Goal: Task Accomplishment & Management: Manage account settings

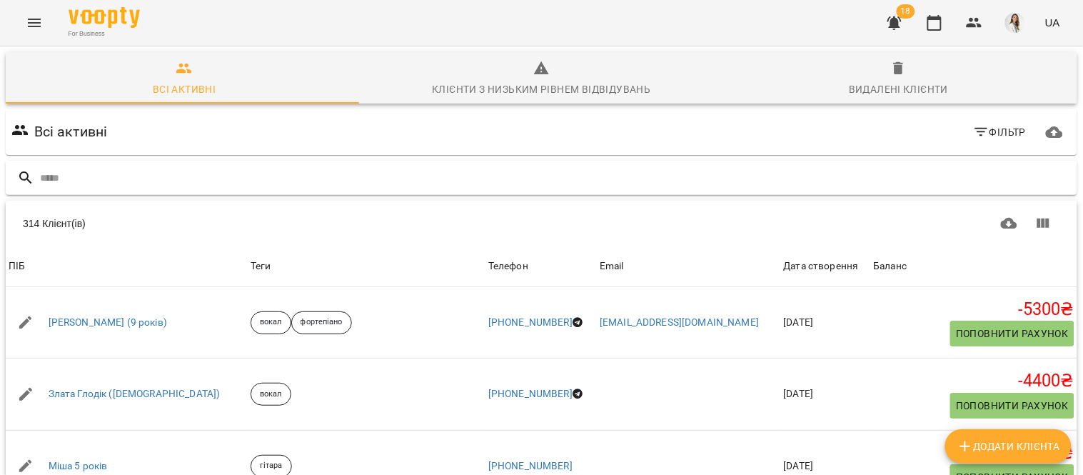
click at [43, 171] on input "text" at bounding box center [556, 178] width 1032 height 24
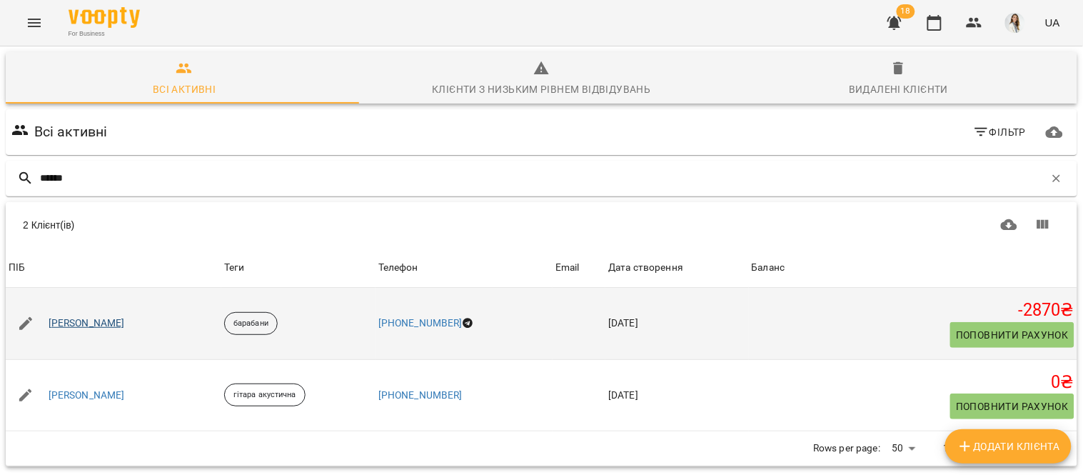
type input "******"
click at [96, 323] on link "Тимофій Бабич" at bounding box center [87, 323] width 76 height 14
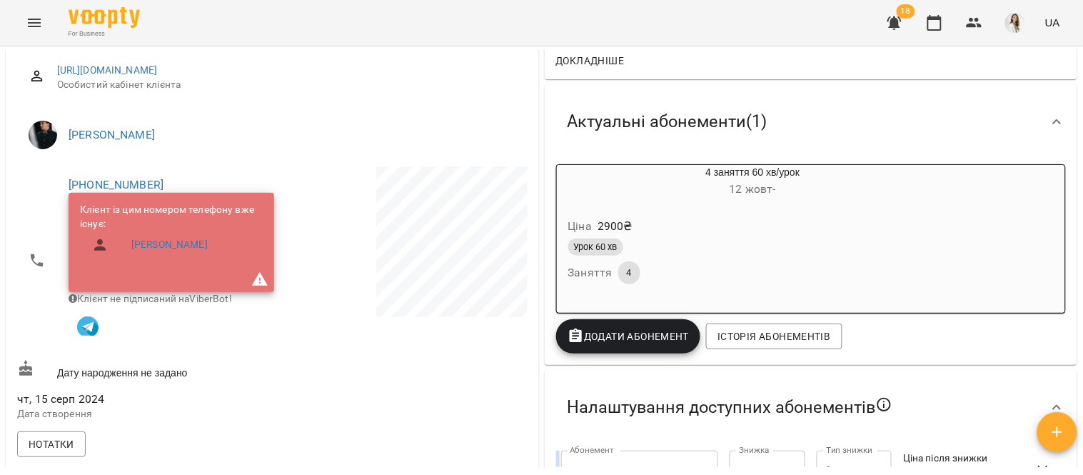
scroll to position [191, 0]
click at [830, 219] on div "Ціна 2900 ₴" at bounding box center [718, 226] width 307 height 26
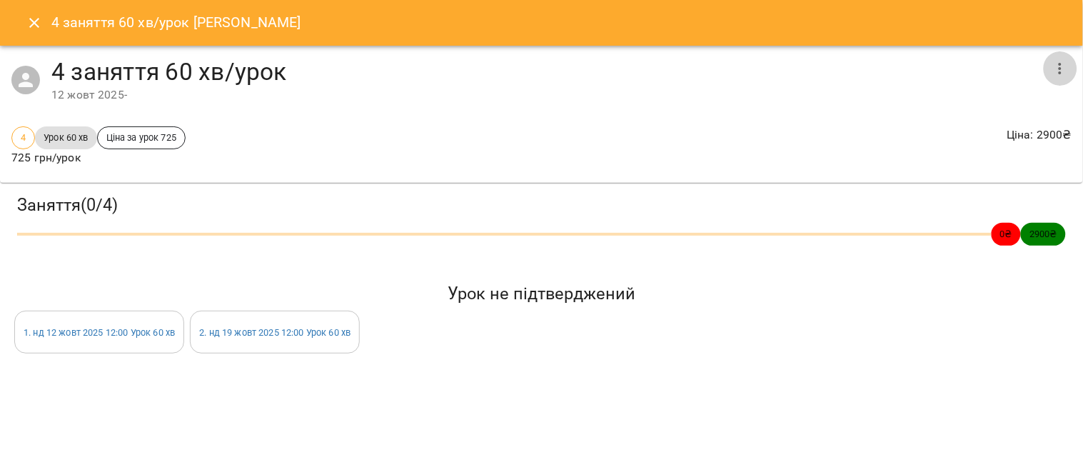
click at [1064, 69] on icon "button" at bounding box center [1060, 68] width 17 height 17
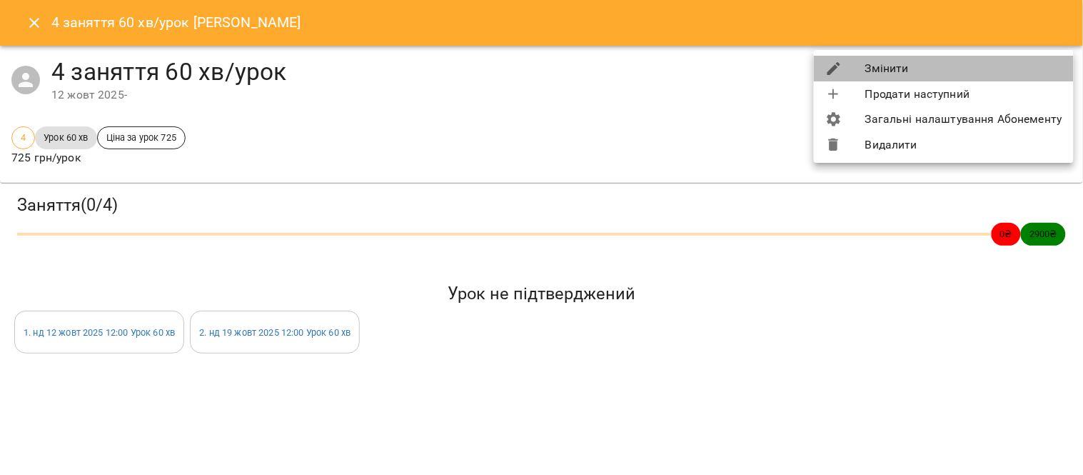
click at [983, 59] on li "Змінити" at bounding box center [944, 69] width 260 height 26
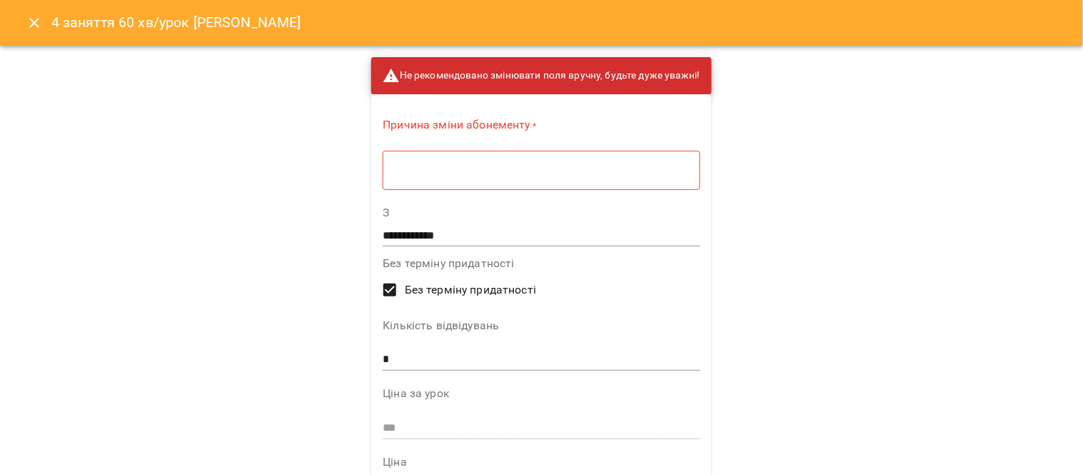
click at [383, 172] on div "* ​" at bounding box center [541, 170] width 317 height 40
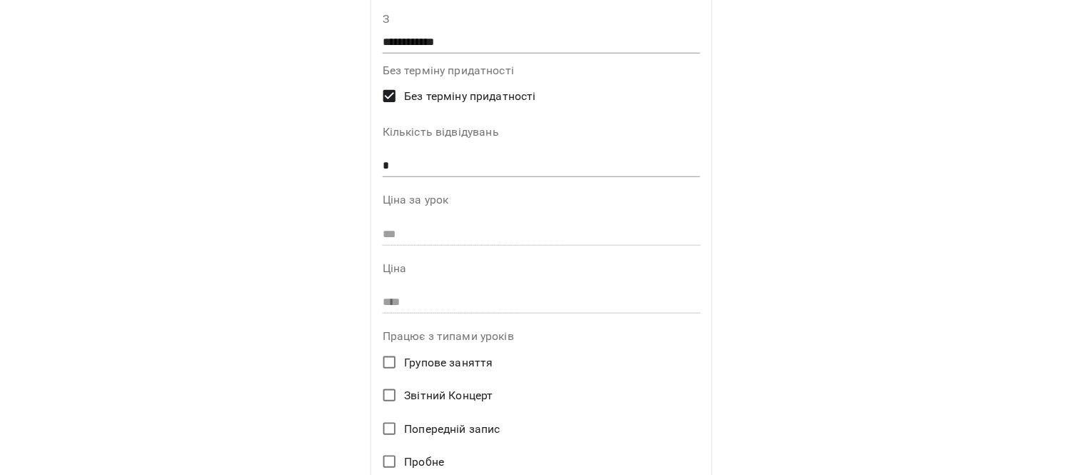
scroll to position [190, 0]
type textarea "**********"
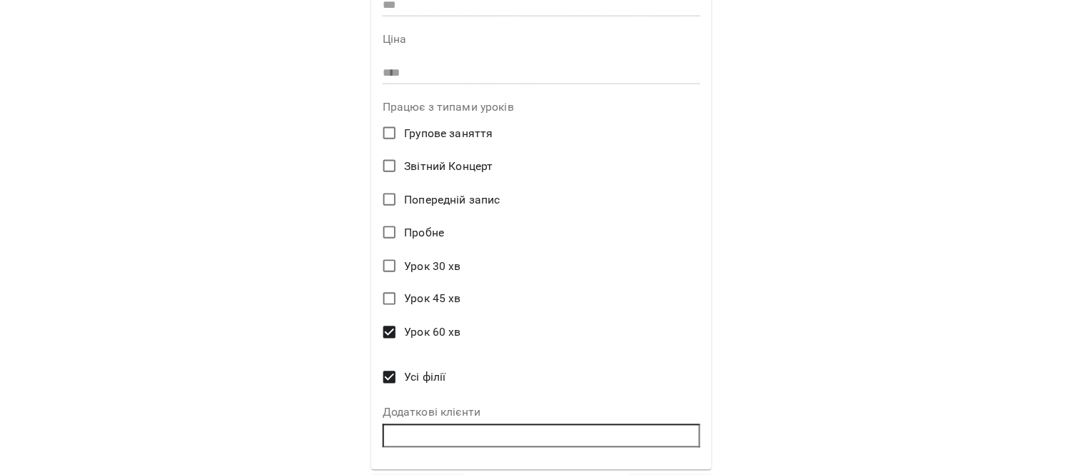
scroll to position [458, 0]
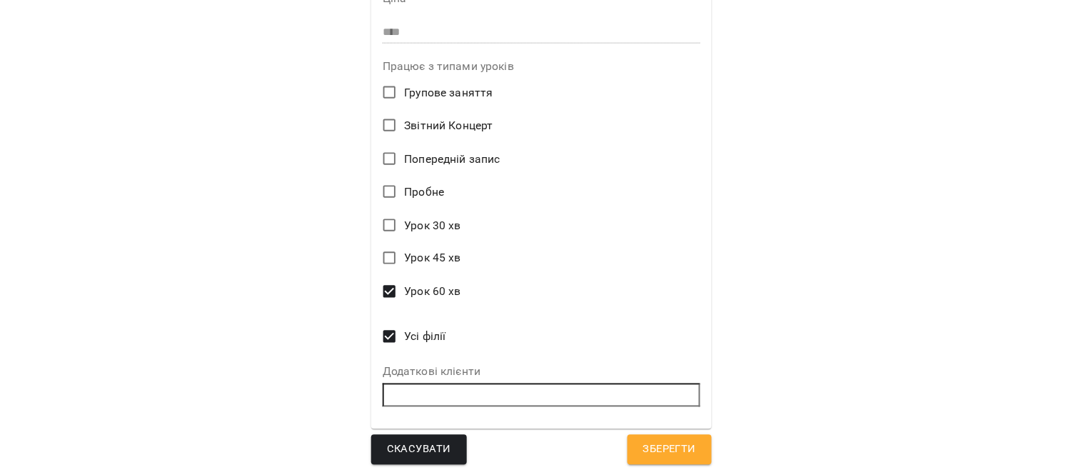
click at [418, 448] on span "Скасувати" at bounding box center [419, 449] width 64 height 19
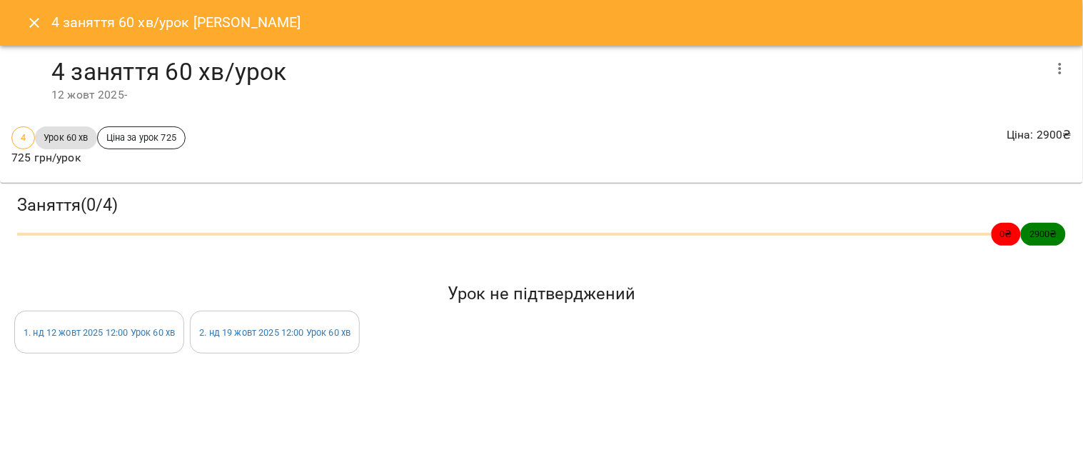
scroll to position [0, 0]
click at [32, 21] on icon "Close" at bounding box center [34, 23] width 10 height 10
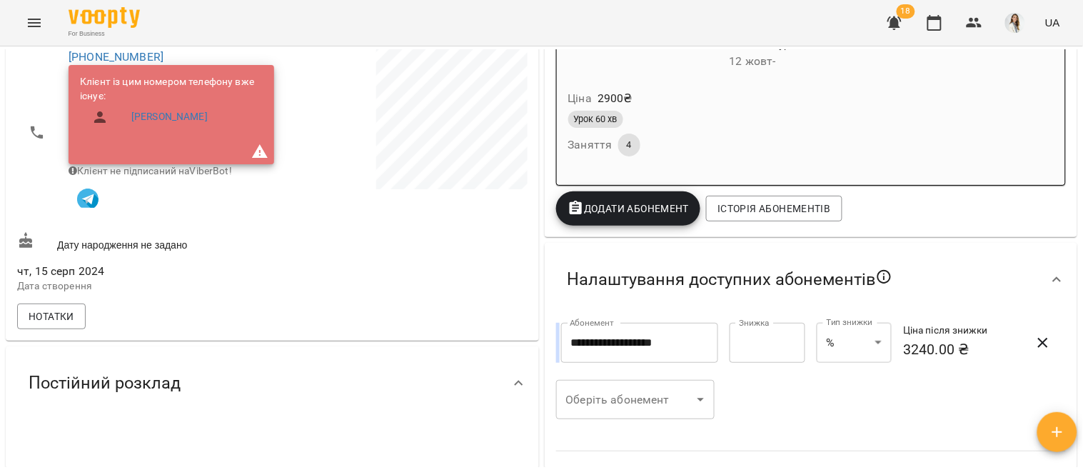
scroll to position [323, 0]
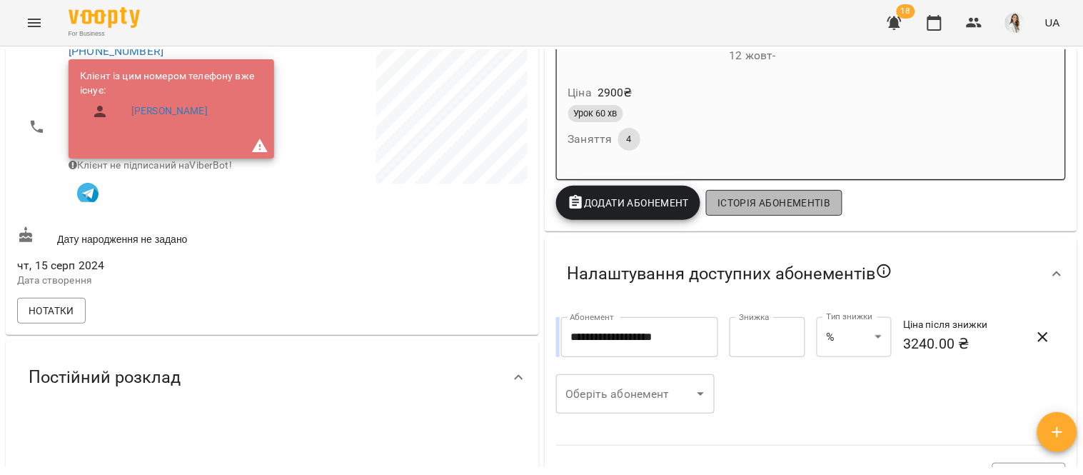
click at [740, 201] on span "Історія абонементів" at bounding box center [773, 202] width 113 height 17
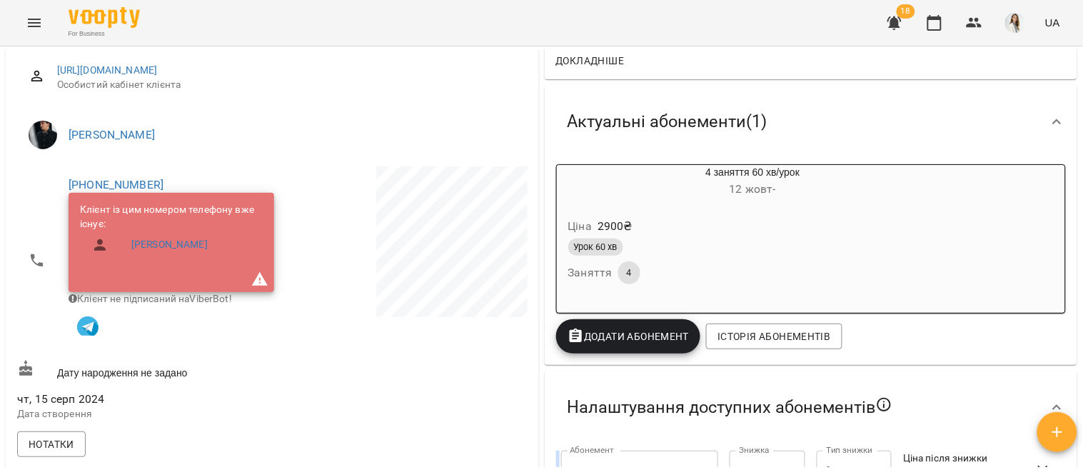
scroll to position [170, 0]
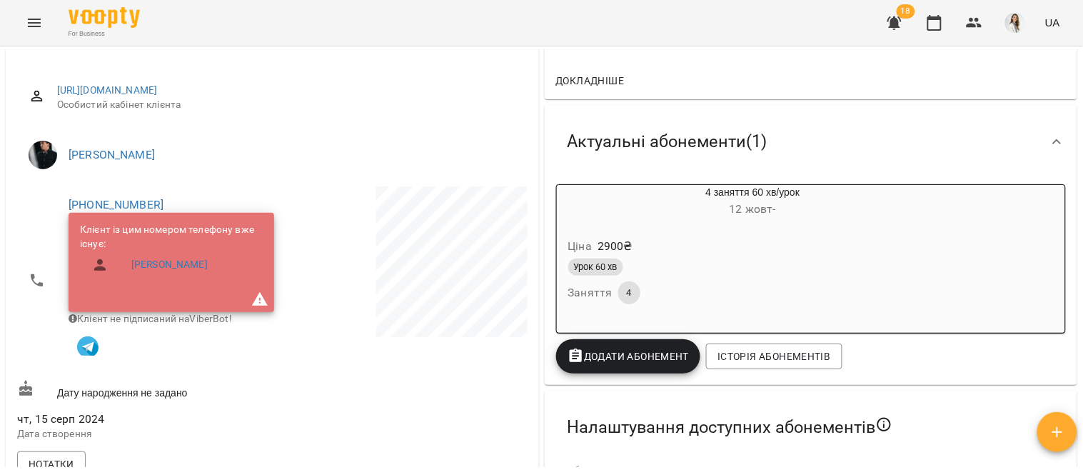
click at [760, 233] on div "Ціна 2900 ₴" at bounding box center [718, 246] width 307 height 26
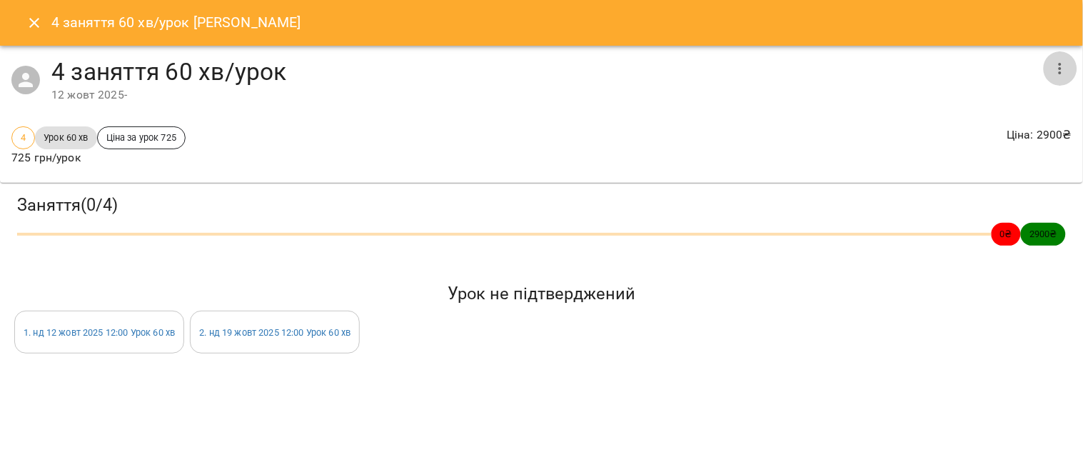
click at [1057, 69] on icon "button" at bounding box center [1060, 68] width 17 height 17
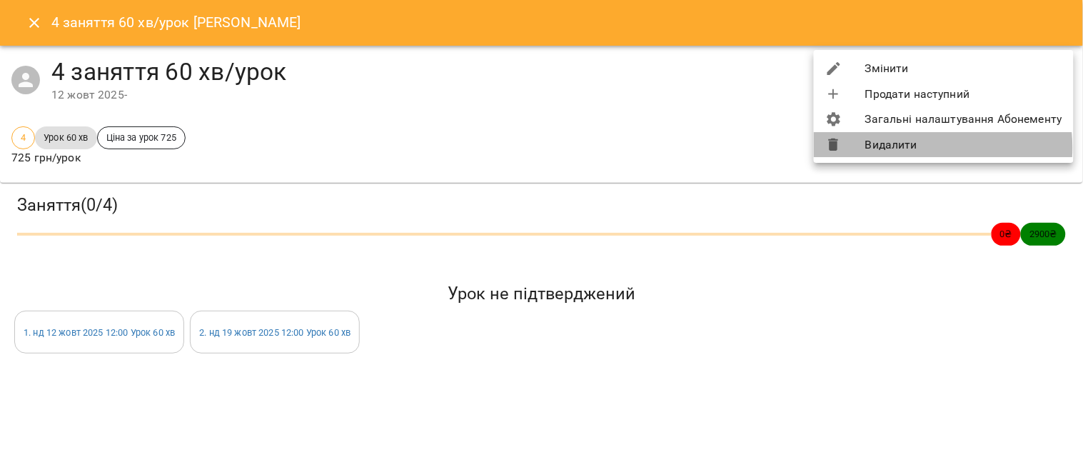
click at [923, 148] on li "Видалити" at bounding box center [944, 145] width 260 height 26
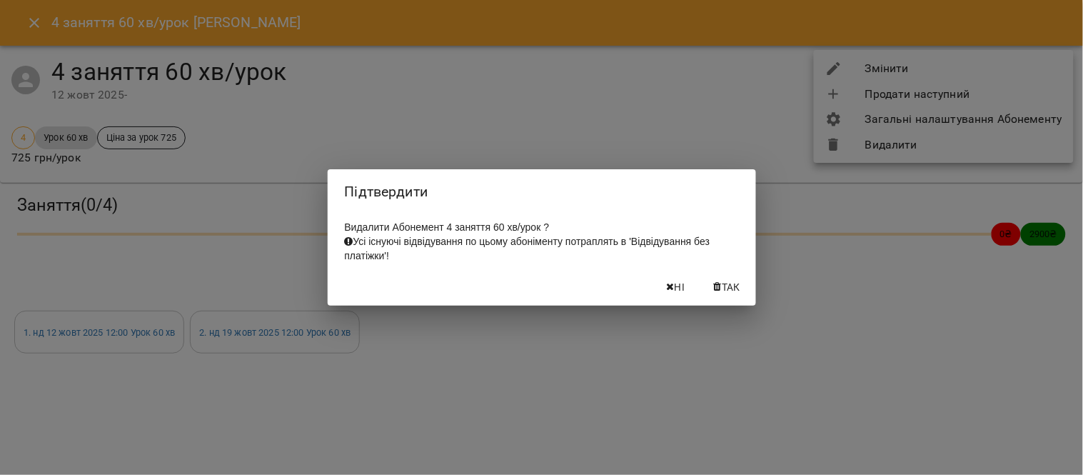
click at [736, 283] on span "Так" at bounding box center [731, 286] width 19 height 17
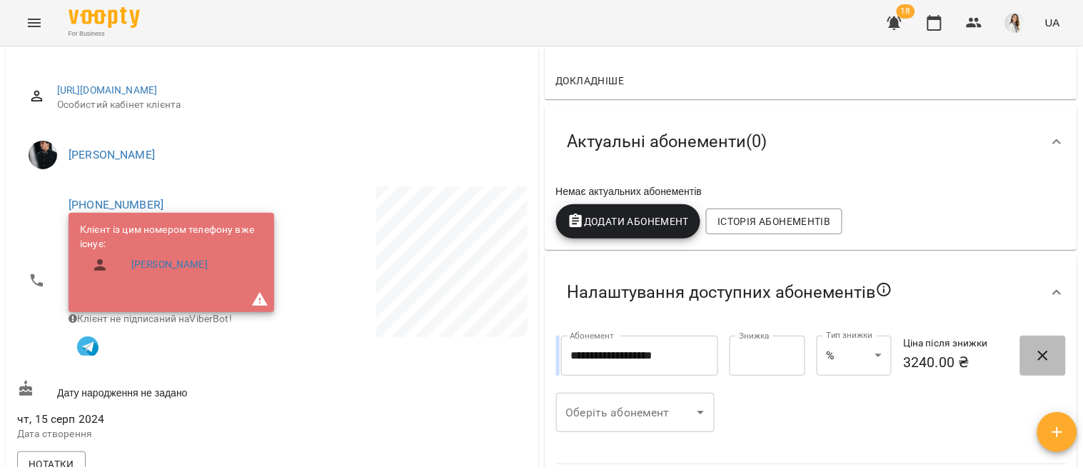
click at [1038, 351] on icon "button" at bounding box center [1043, 356] width 10 height 10
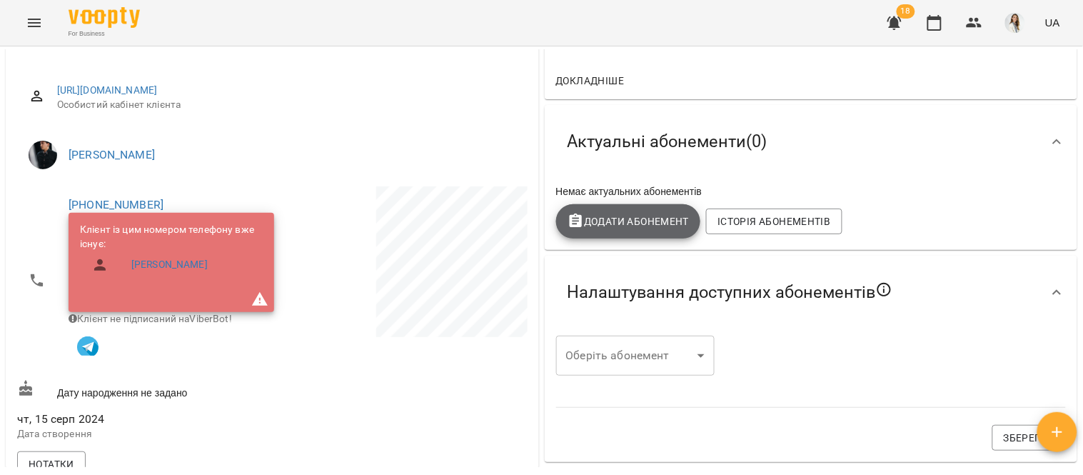
click at [640, 213] on span "Додати Абонемент" at bounding box center [629, 221] width 122 height 17
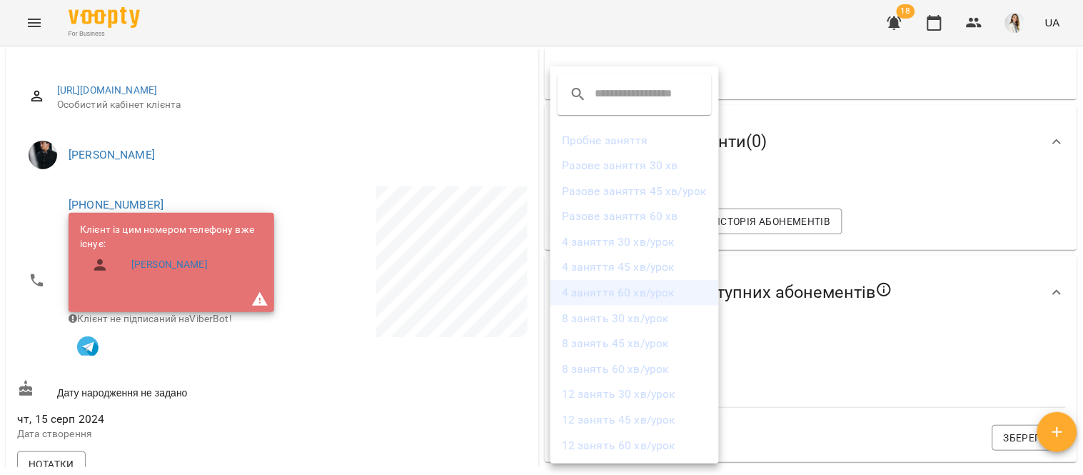
click at [660, 296] on li "4 заняття 60 хв/урок" at bounding box center [634, 293] width 168 height 26
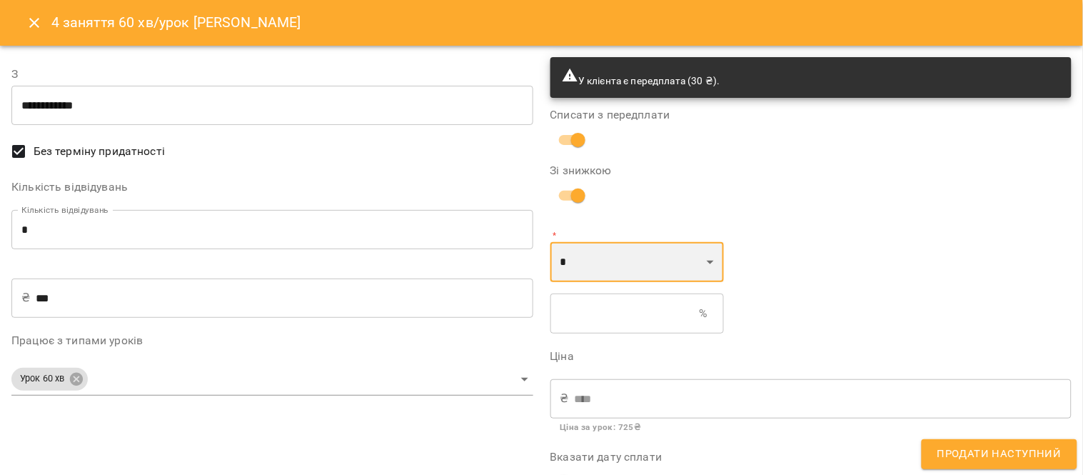
click at [628, 261] on select "* *" at bounding box center [636, 262] width 173 height 40
click at [550, 242] on select "* *" at bounding box center [636, 262] width 173 height 40
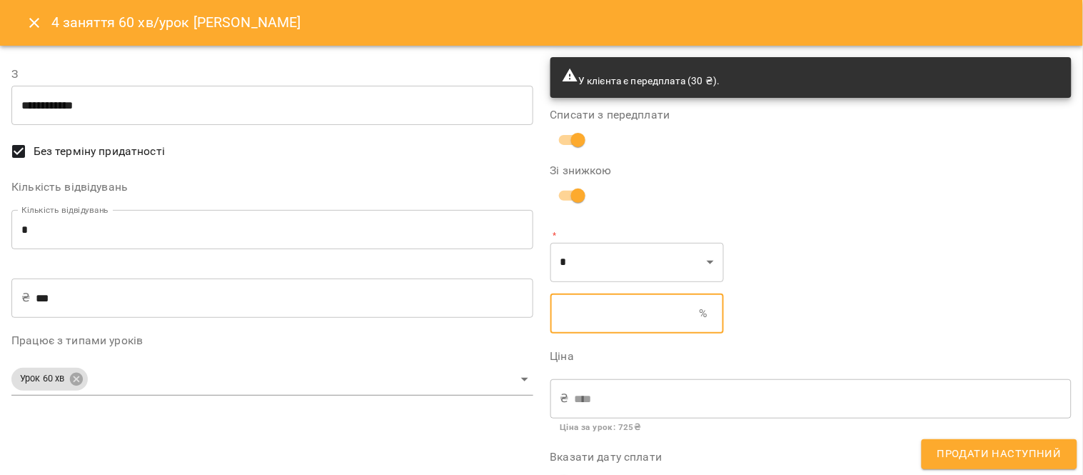
click at [560, 322] on input "text" at bounding box center [624, 313] width 149 height 40
type input "**"
type input "****"
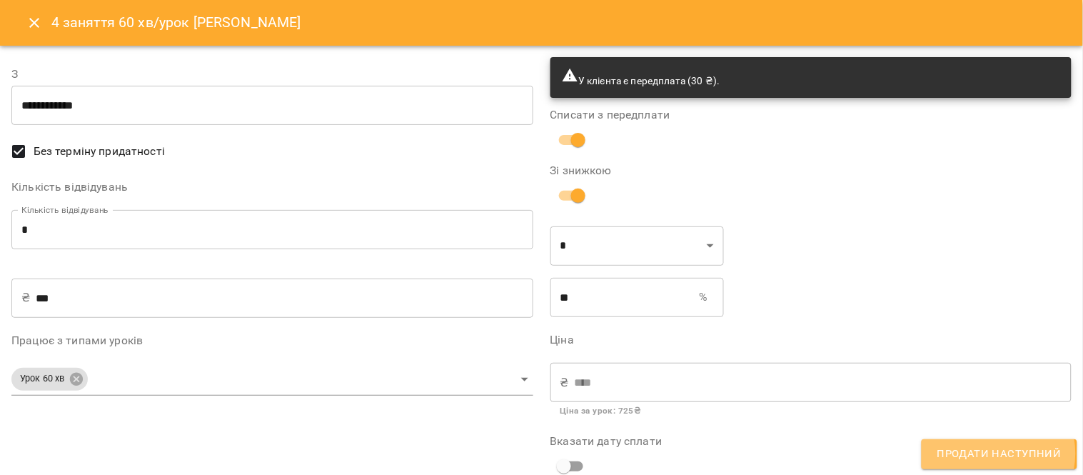
click at [994, 454] on span "Продати наступний" at bounding box center [999, 454] width 124 height 19
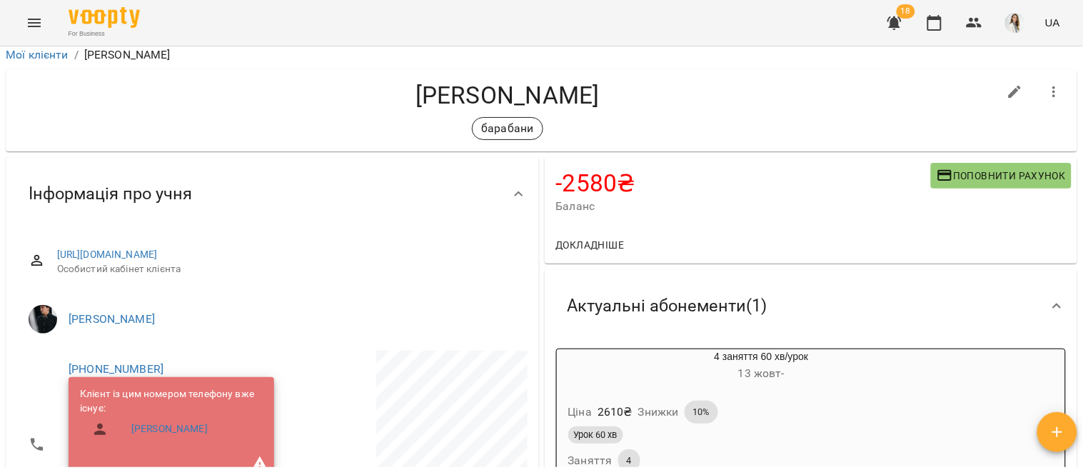
scroll to position [0, 0]
